Goal: Task Accomplishment & Management: Manage account settings

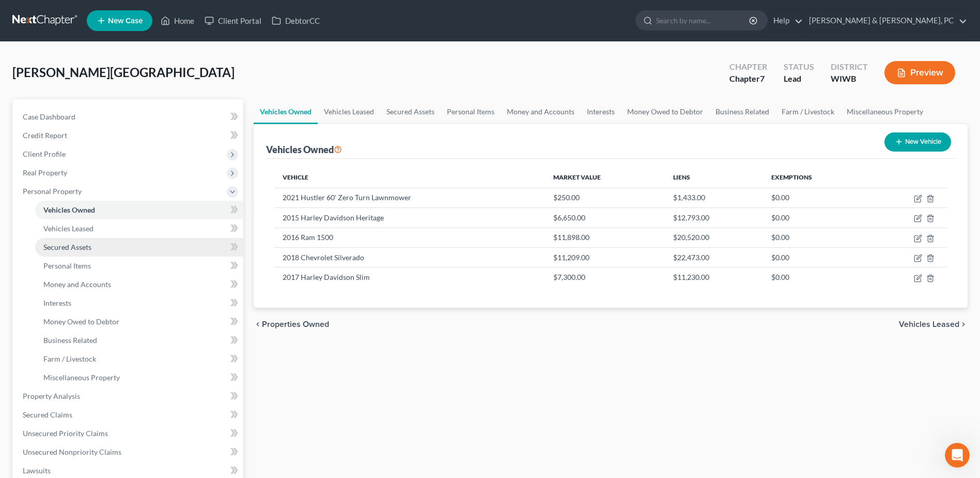
scroll to position [350, 0]
click at [182, 20] on link "Home" at bounding box center [178, 20] width 44 height 19
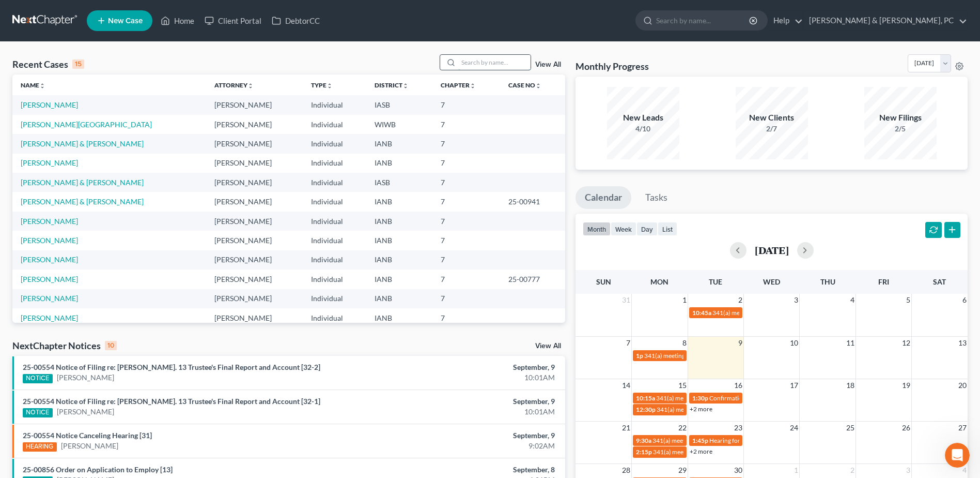
click at [468, 64] on input "search" at bounding box center [494, 62] width 72 height 15
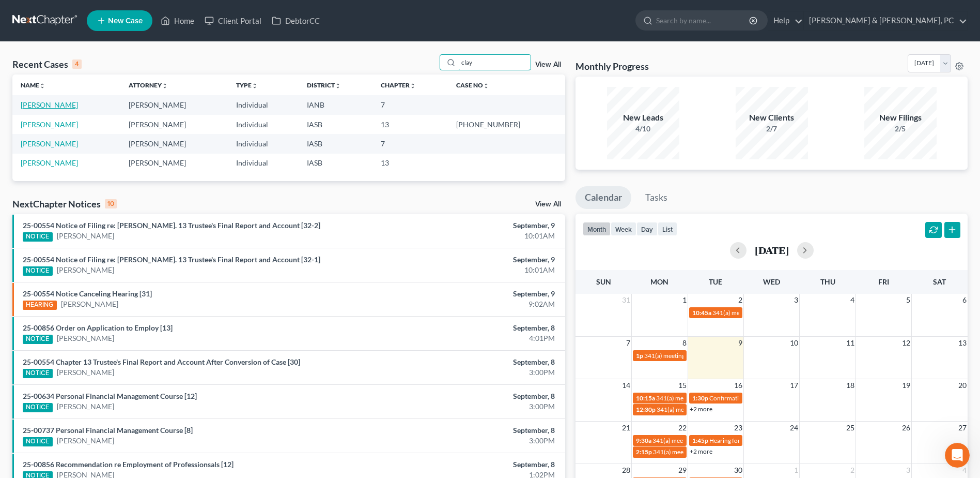
type input "clay"
click at [50, 105] on link "[PERSON_NAME]" at bounding box center [49, 104] width 57 height 9
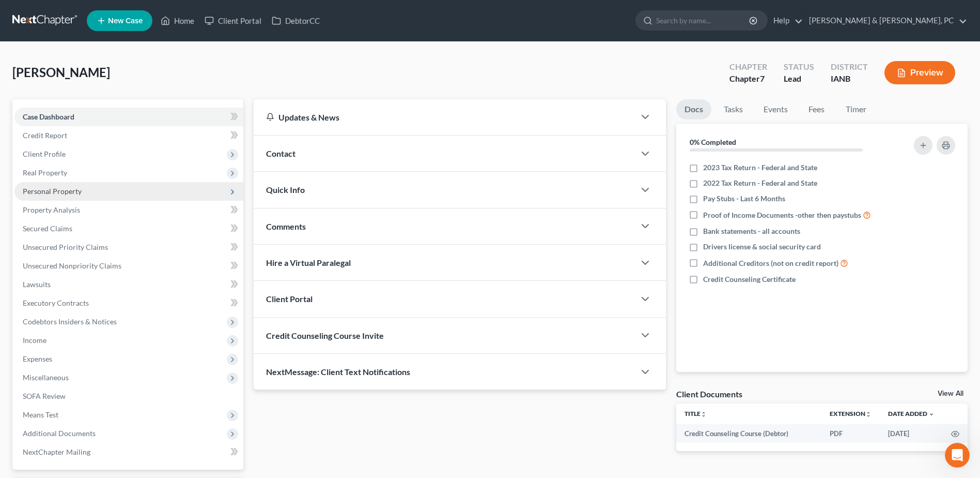
click at [59, 195] on span "Personal Property" at bounding box center [52, 191] width 59 height 9
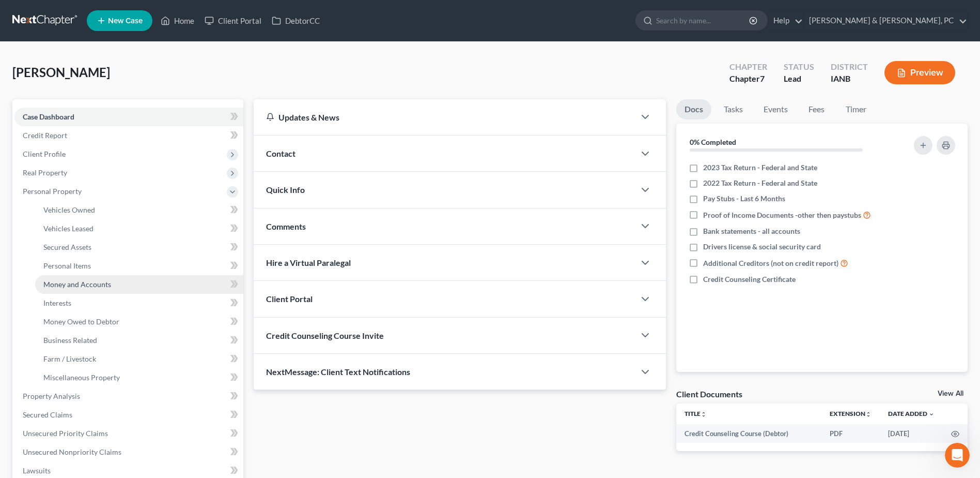
click at [98, 288] on link "Money and Accounts" at bounding box center [139, 284] width 208 height 19
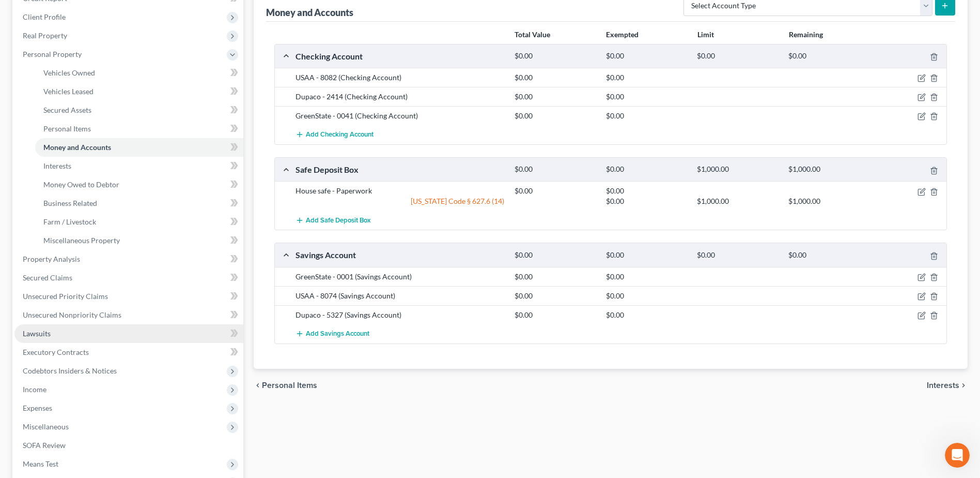
scroll to position [155, 0]
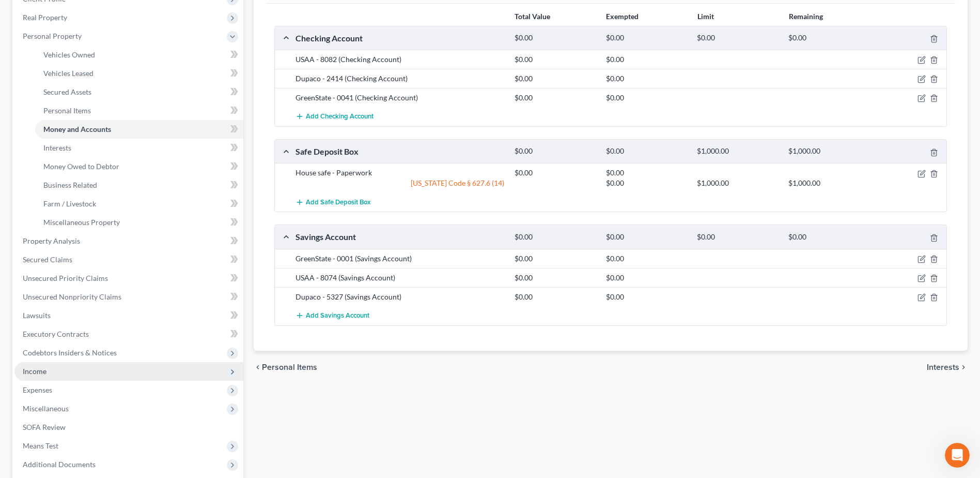
click at [71, 375] on span "Income" at bounding box center [128, 371] width 229 height 19
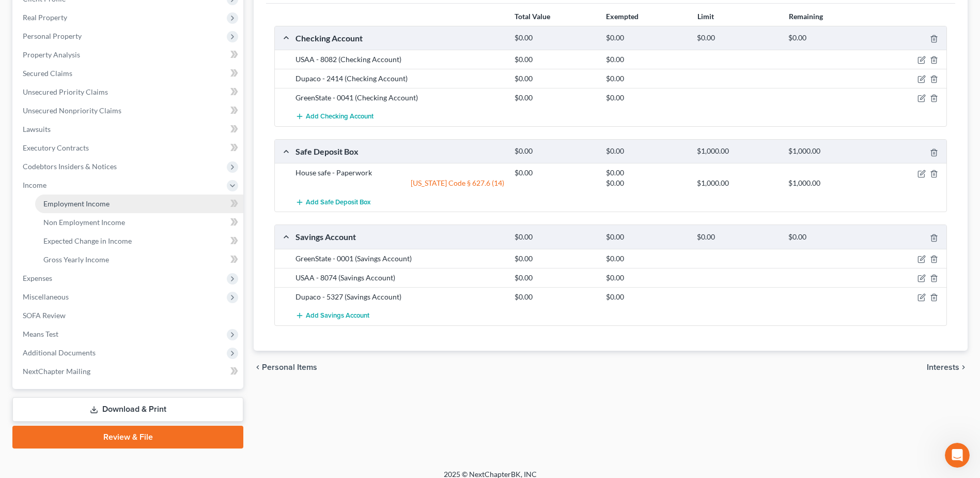
click at [89, 204] on span "Employment Income" at bounding box center [76, 203] width 66 height 9
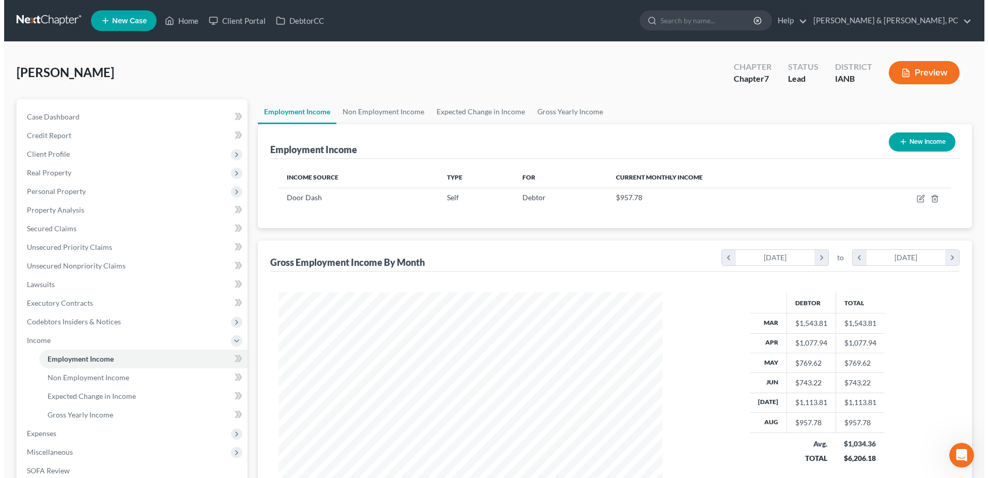
scroll to position [192, 404]
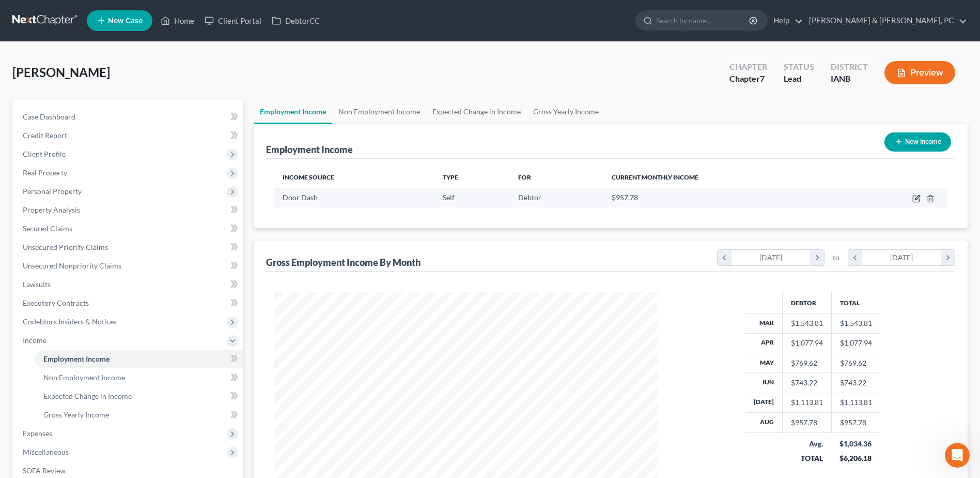
click at [916, 196] on icon "button" at bounding box center [917, 198] width 8 height 8
select select "1"
select select "0"
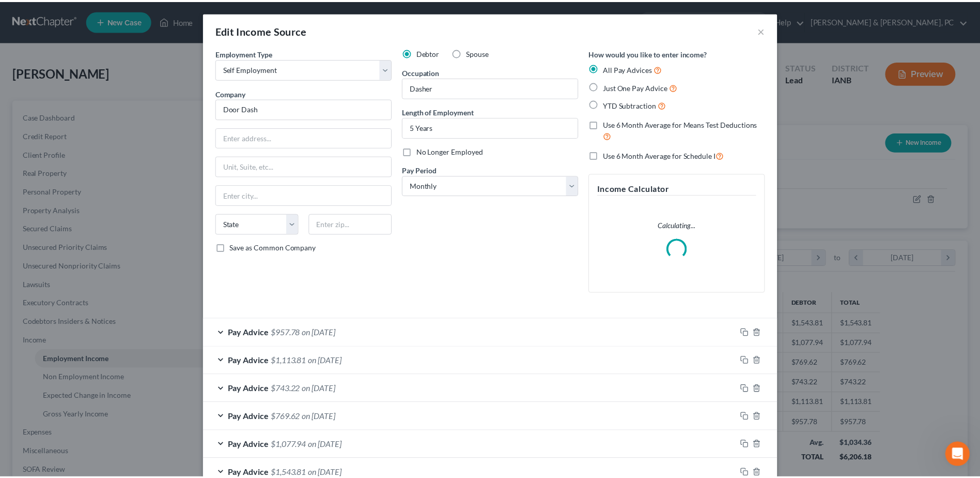
scroll to position [193, 408]
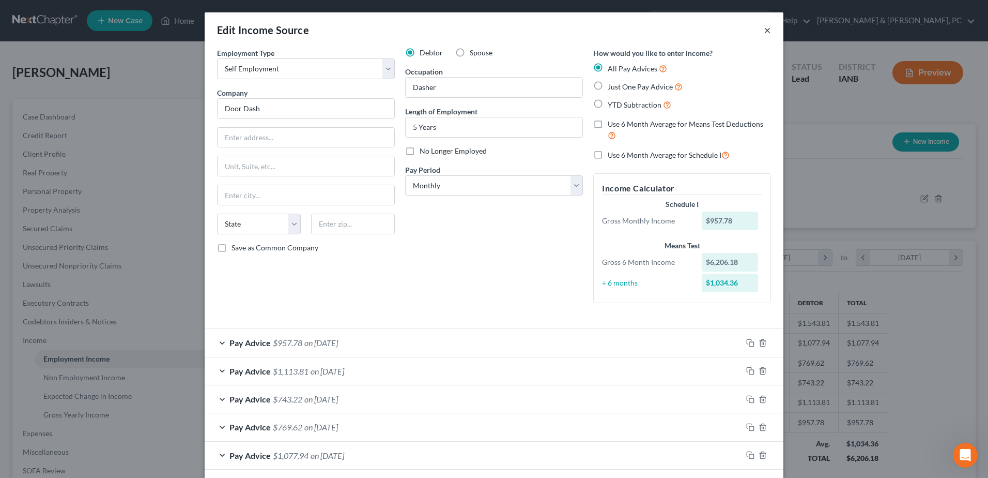
click at [764, 31] on button "×" at bounding box center [767, 30] width 7 height 12
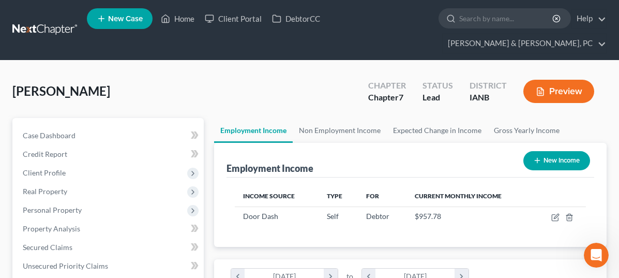
scroll to position [491, 0]
